Goal: Information Seeking & Learning: Find specific fact

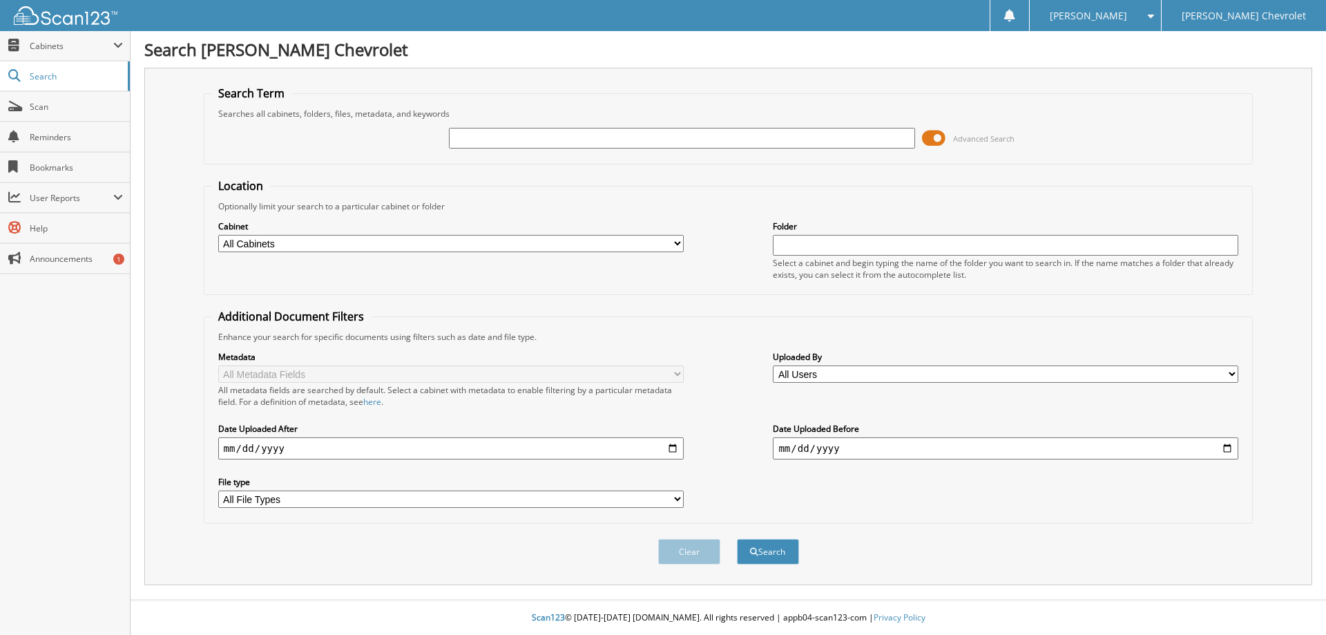
click at [490, 139] on input "text" at bounding box center [682, 138] width 466 height 21
type input "177809"
click at [737, 539] on button "Search" at bounding box center [768, 552] width 62 height 26
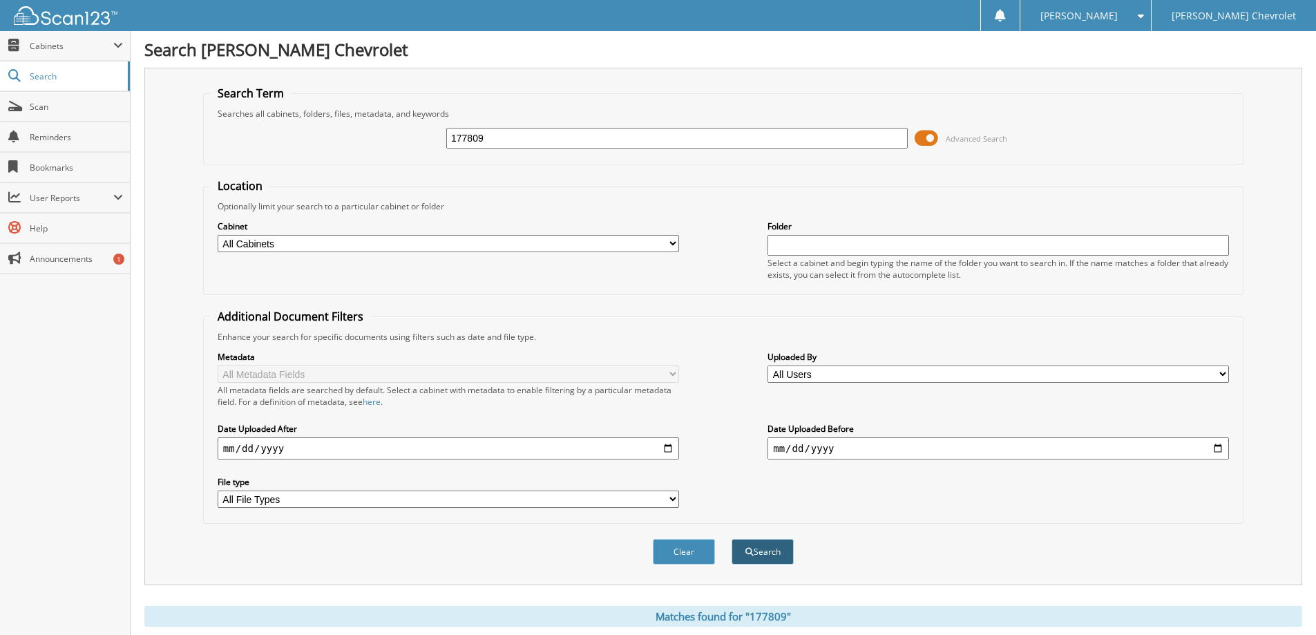
click at [767, 552] on button "Search" at bounding box center [763, 552] width 62 height 26
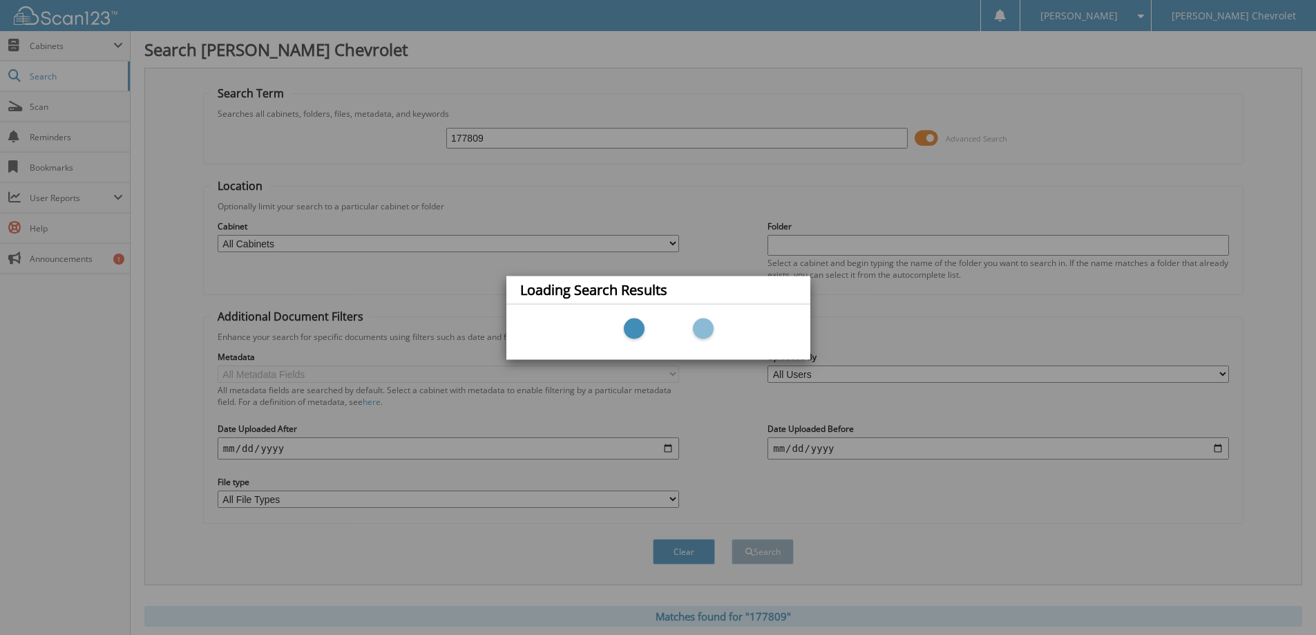
scroll to position [62, 0]
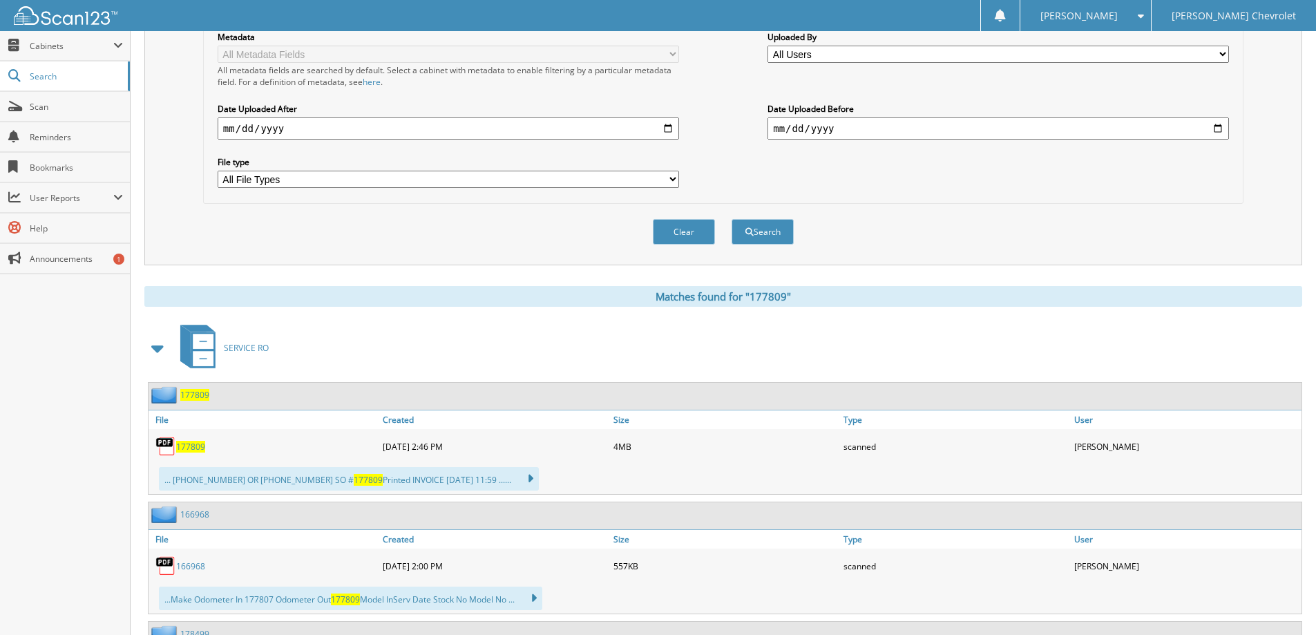
scroll to position [414, 0]
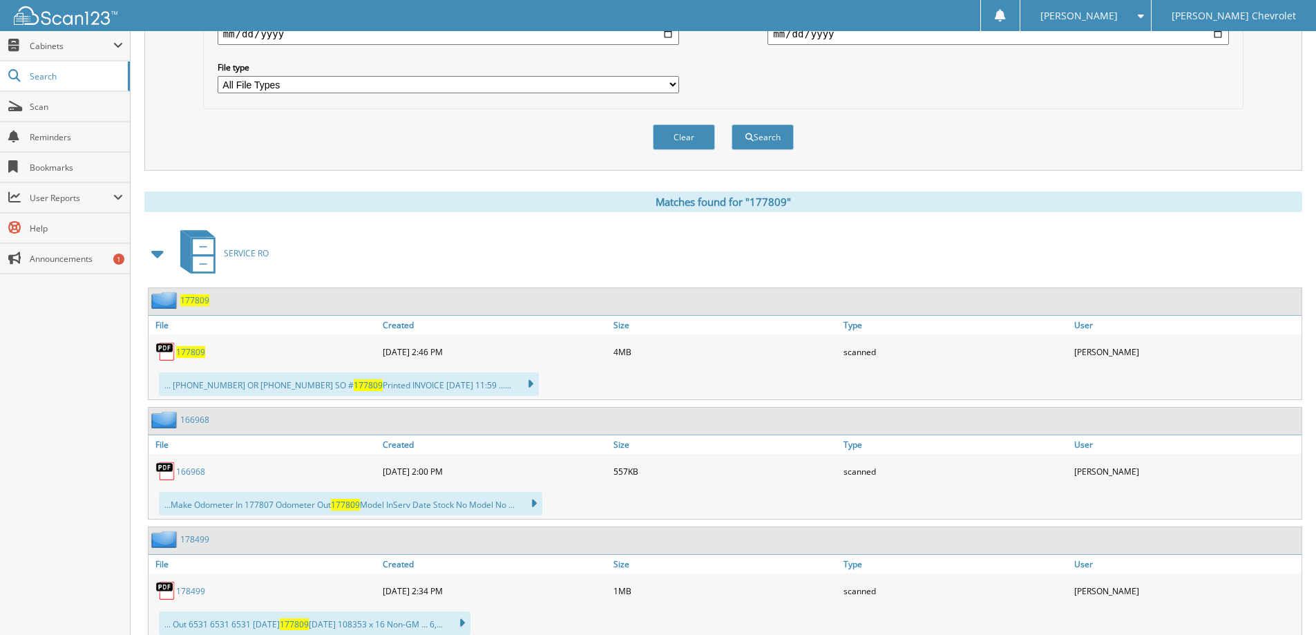
click at [193, 351] on span "177809" at bounding box center [190, 352] width 29 height 12
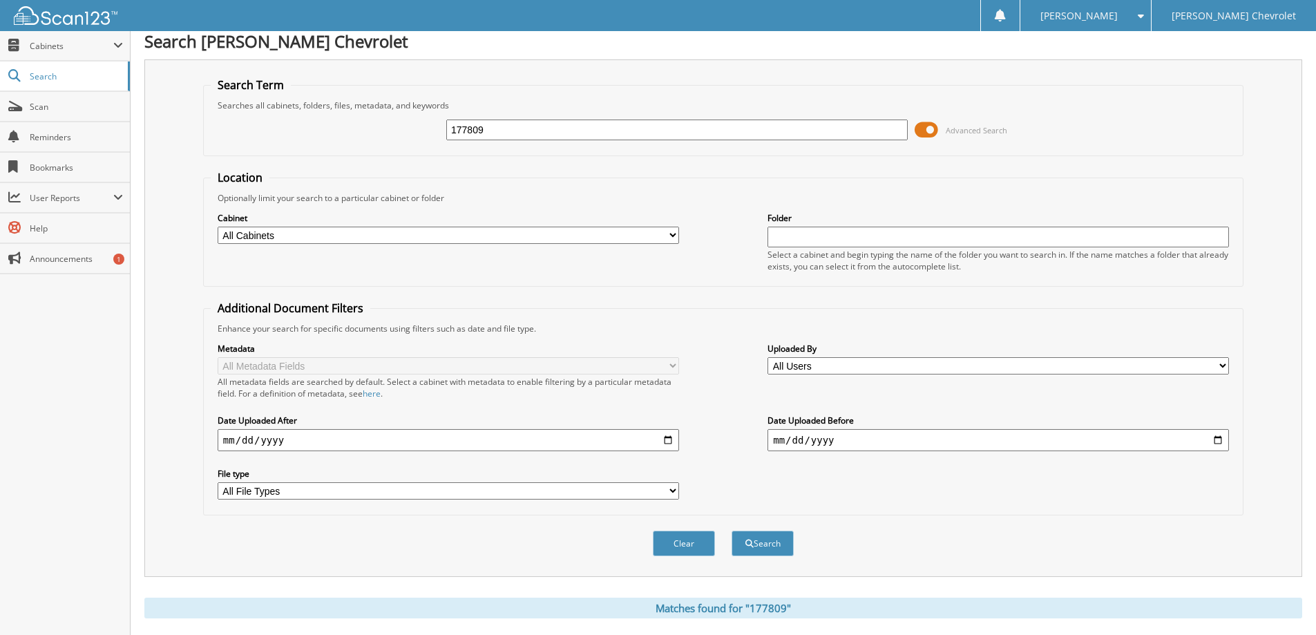
scroll to position [0, 0]
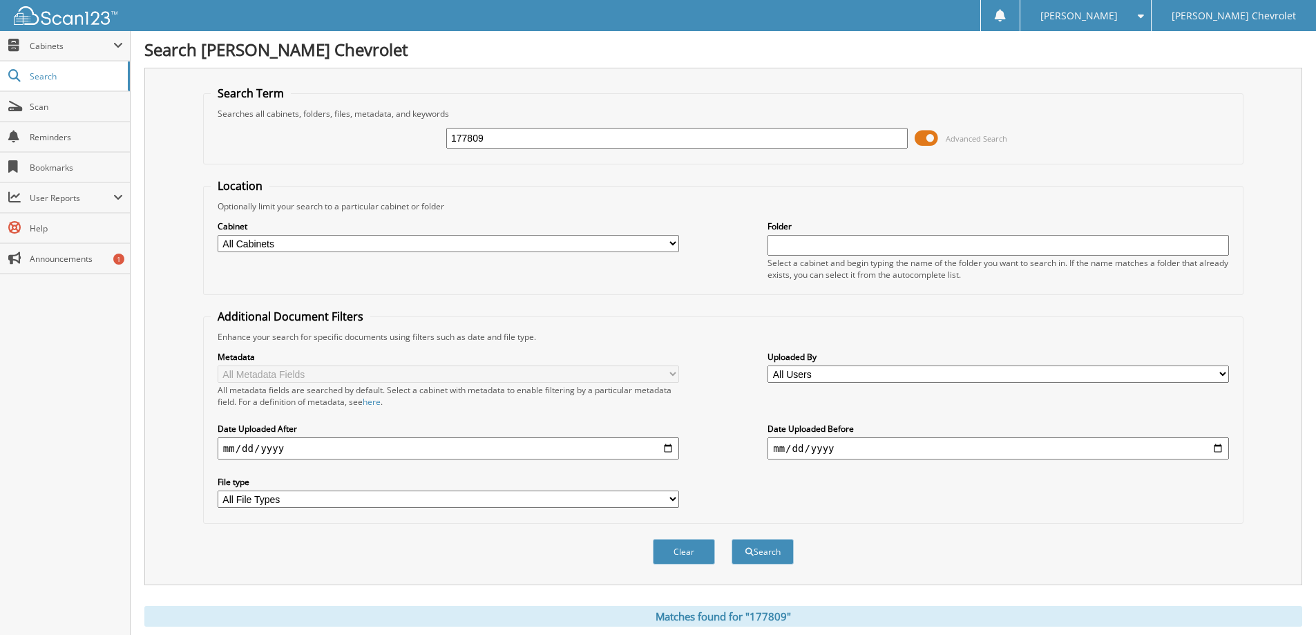
drag, startPoint x: 510, startPoint y: 142, endPoint x: 393, endPoint y: 140, distance: 117.4
click at [393, 140] on div "177809 Advanced Search" at bounding box center [723, 138] width 1025 height 37
click at [571, 149] on div "177809" at bounding box center [676, 137] width 461 height 23
drag, startPoint x: 544, startPoint y: 136, endPoint x: 233, endPoint y: 144, distance: 310.3
click at [233, 144] on div "177809 Advanced Search" at bounding box center [723, 138] width 1025 height 37
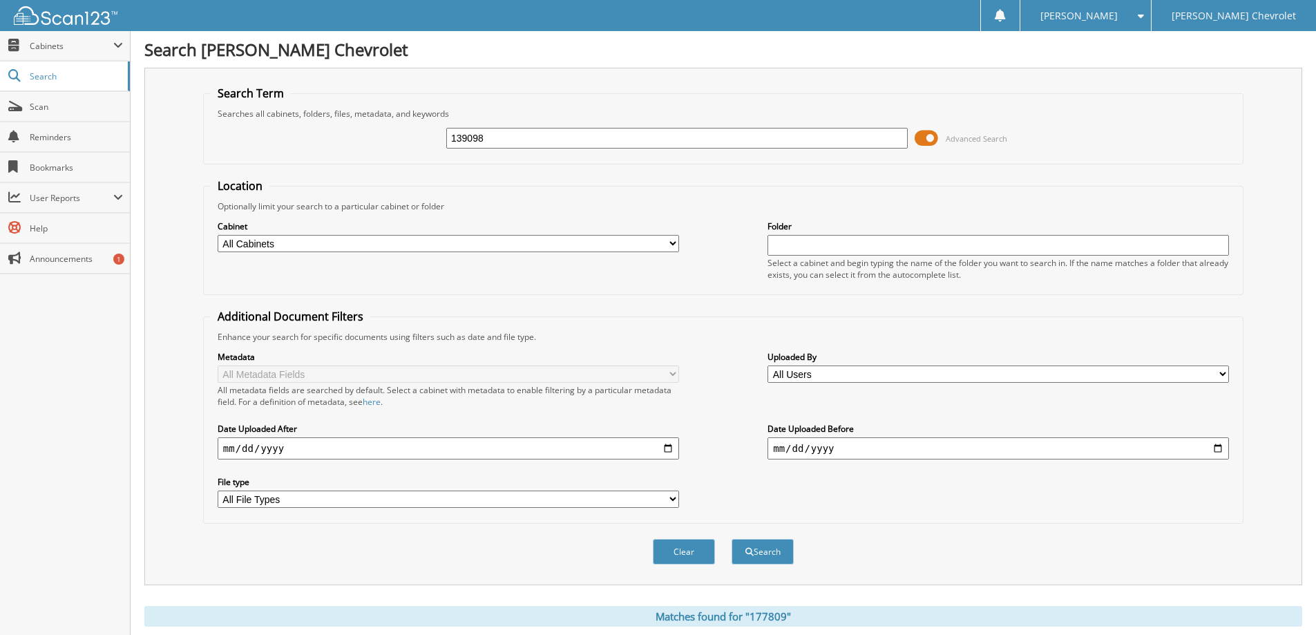
type input "139098"
click at [732, 539] on button "Search" at bounding box center [763, 552] width 62 height 26
